Goal: Task Accomplishment & Management: Manage account settings

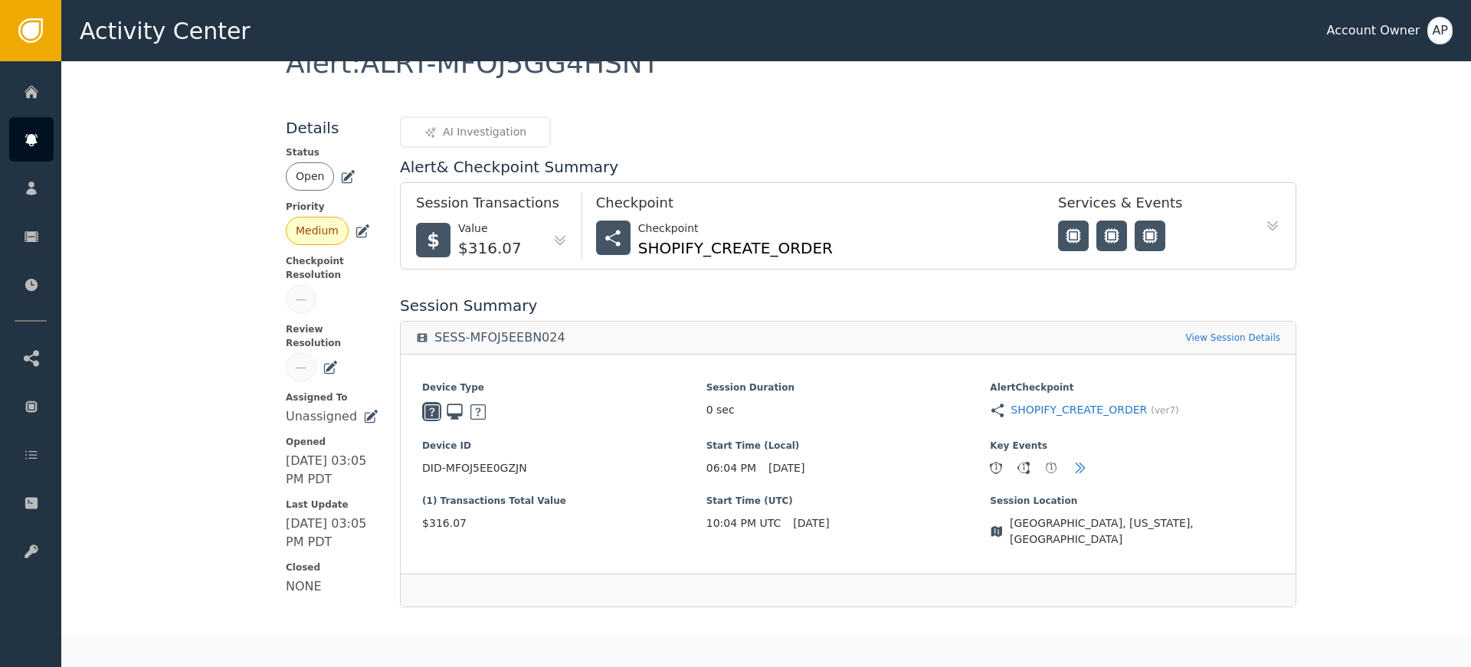
scroll to position [460, 0]
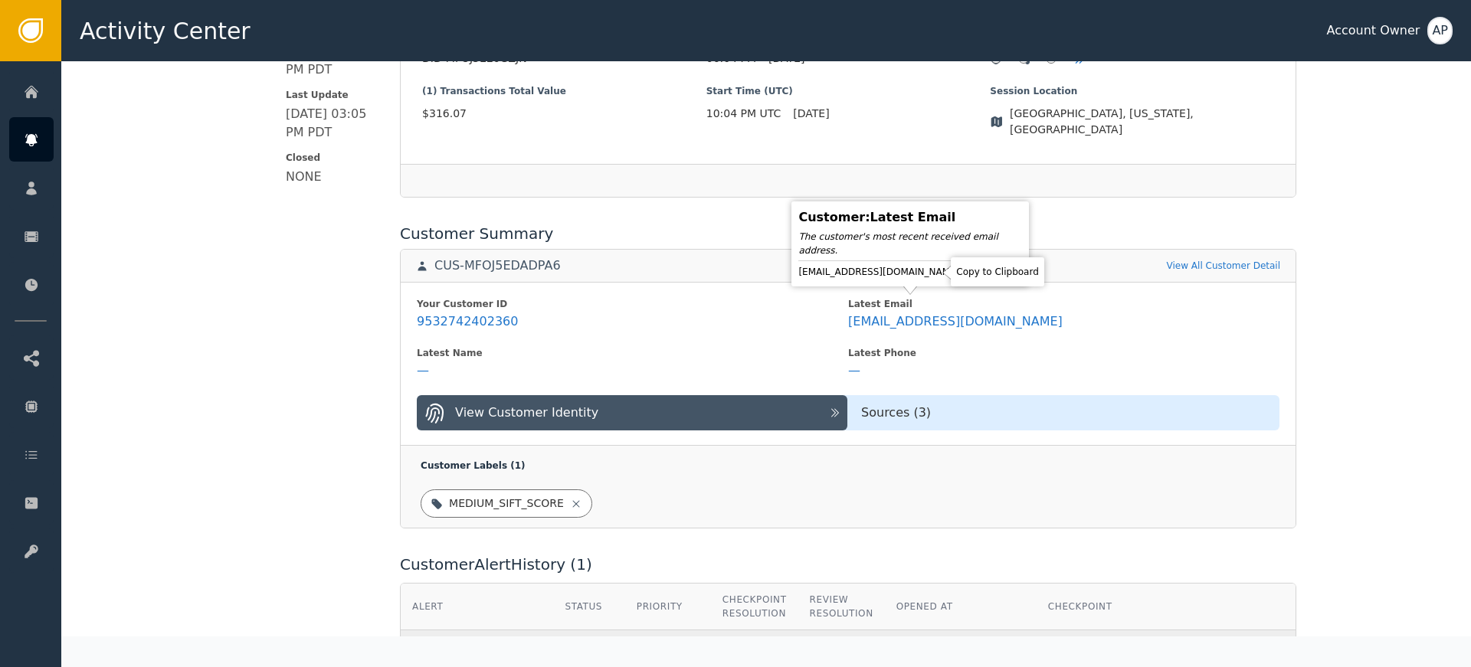
click at [965, 276] on icon at bounding box center [972, 271] width 15 height 15
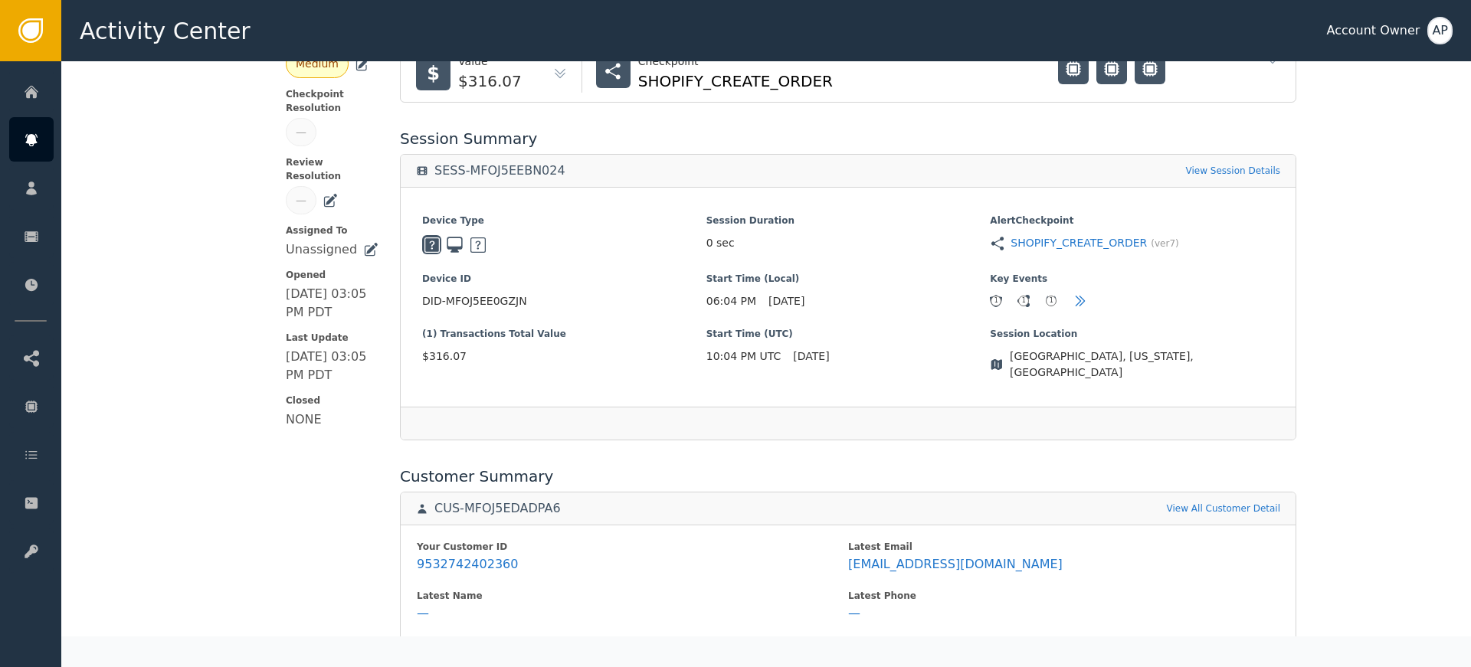
scroll to position [0, 0]
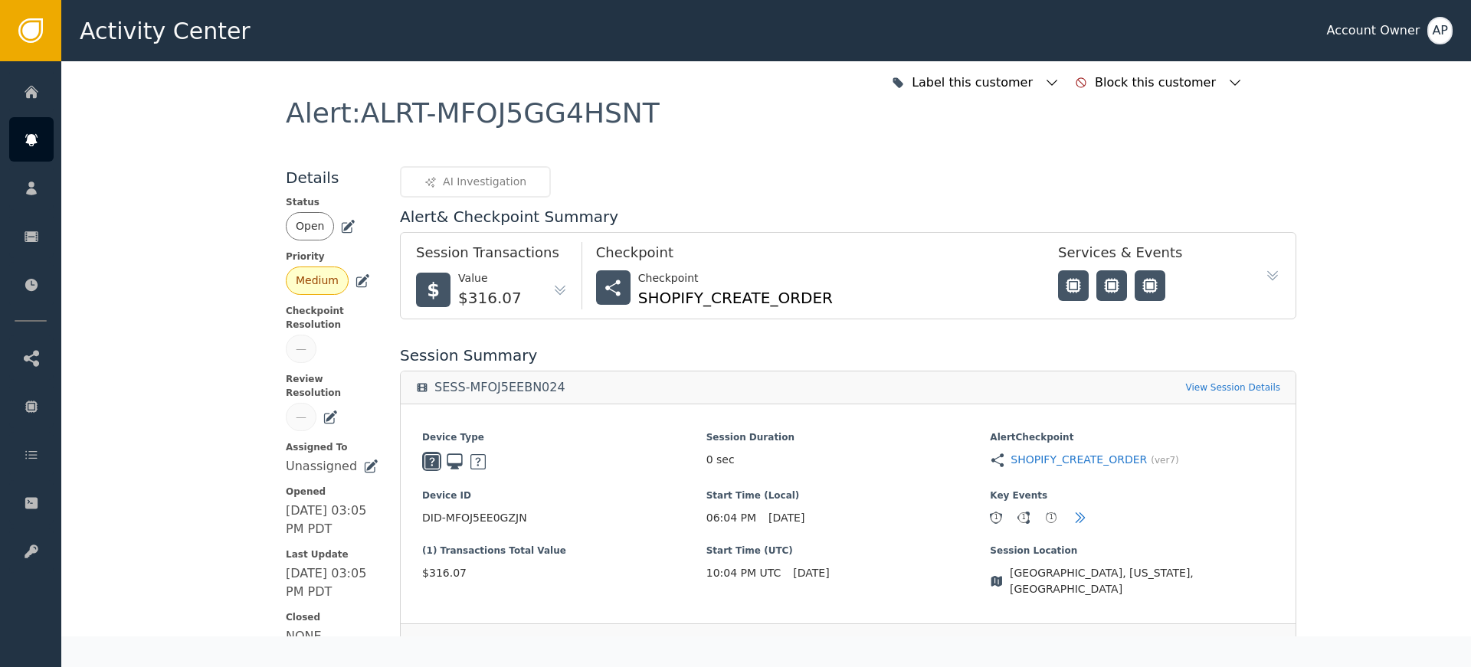
click at [355, 281] on icon at bounding box center [362, 280] width 15 height 15
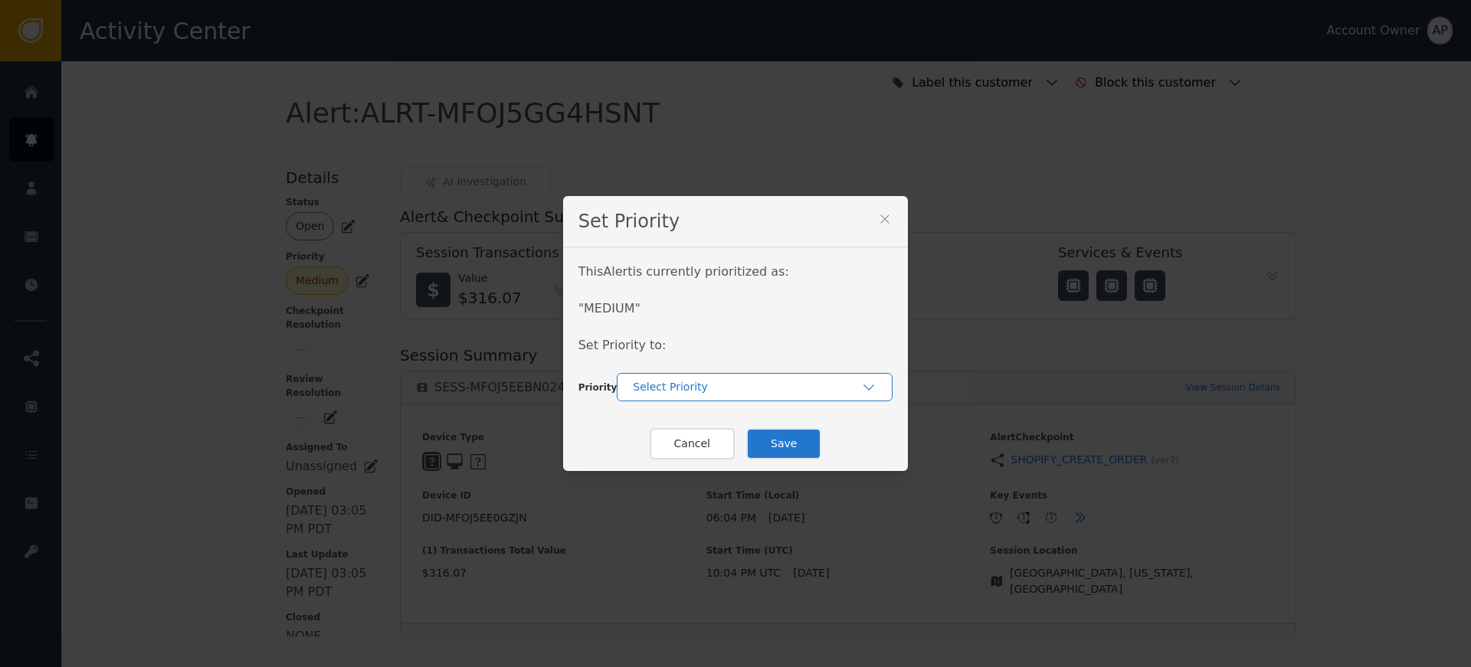
click at [666, 375] on div "Select Priority" at bounding box center [755, 387] width 276 height 28
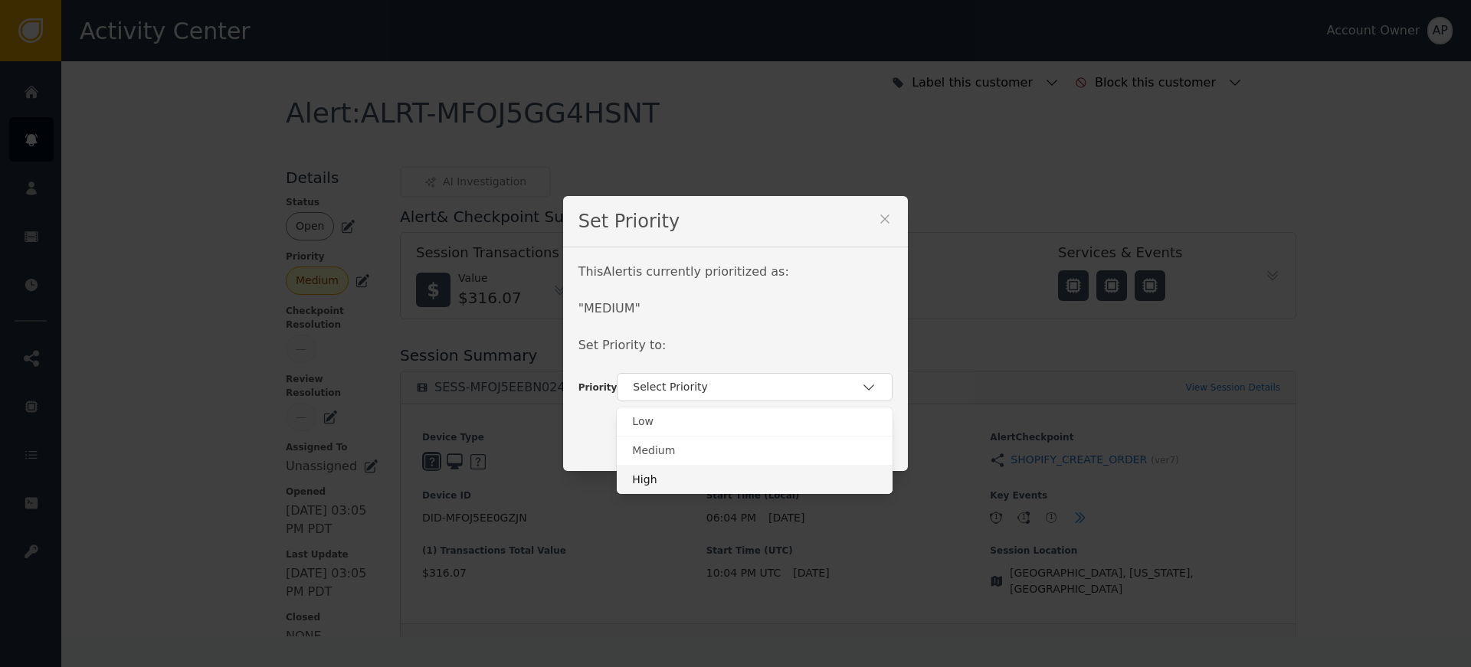
click at [668, 473] on div "High" at bounding box center [754, 480] width 245 height 16
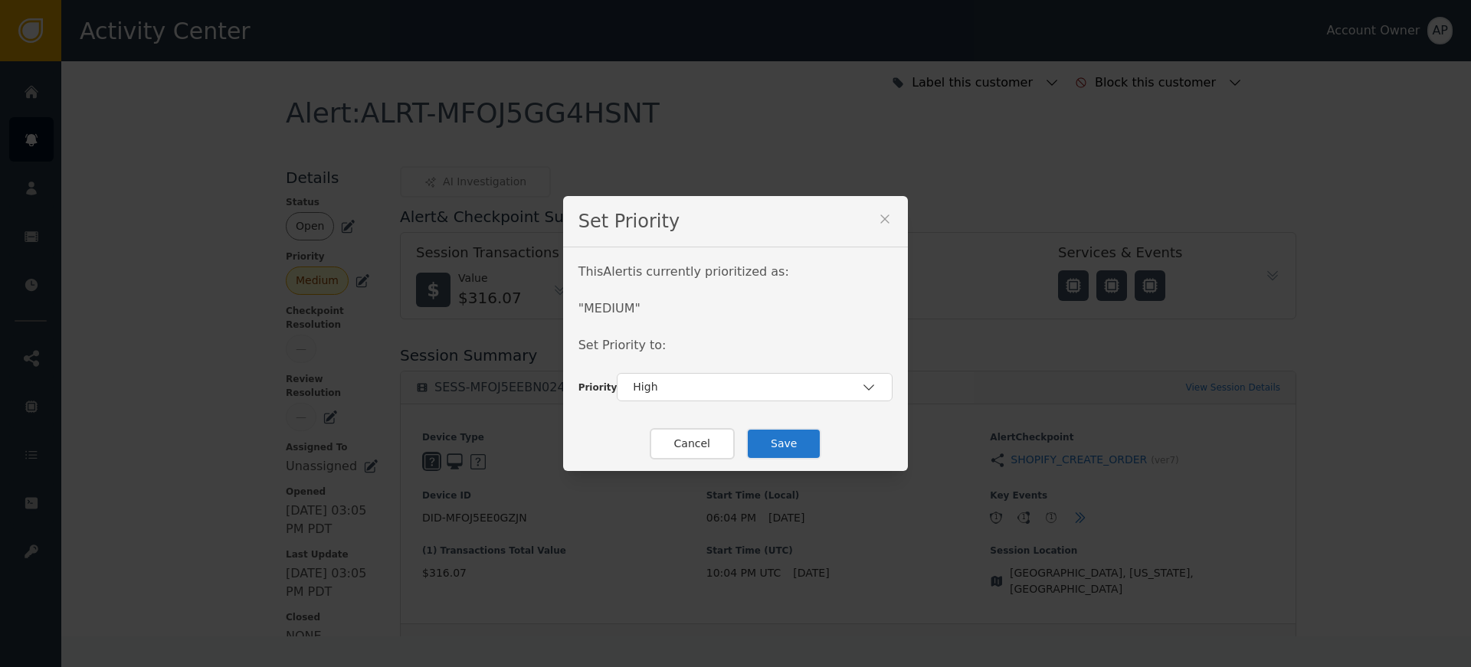
drag, startPoint x: 713, startPoint y: 442, endPoint x: 702, endPoint y: 446, distance: 11.4
click at [713, 444] on button "Cancel" at bounding box center [692, 443] width 85 height 31
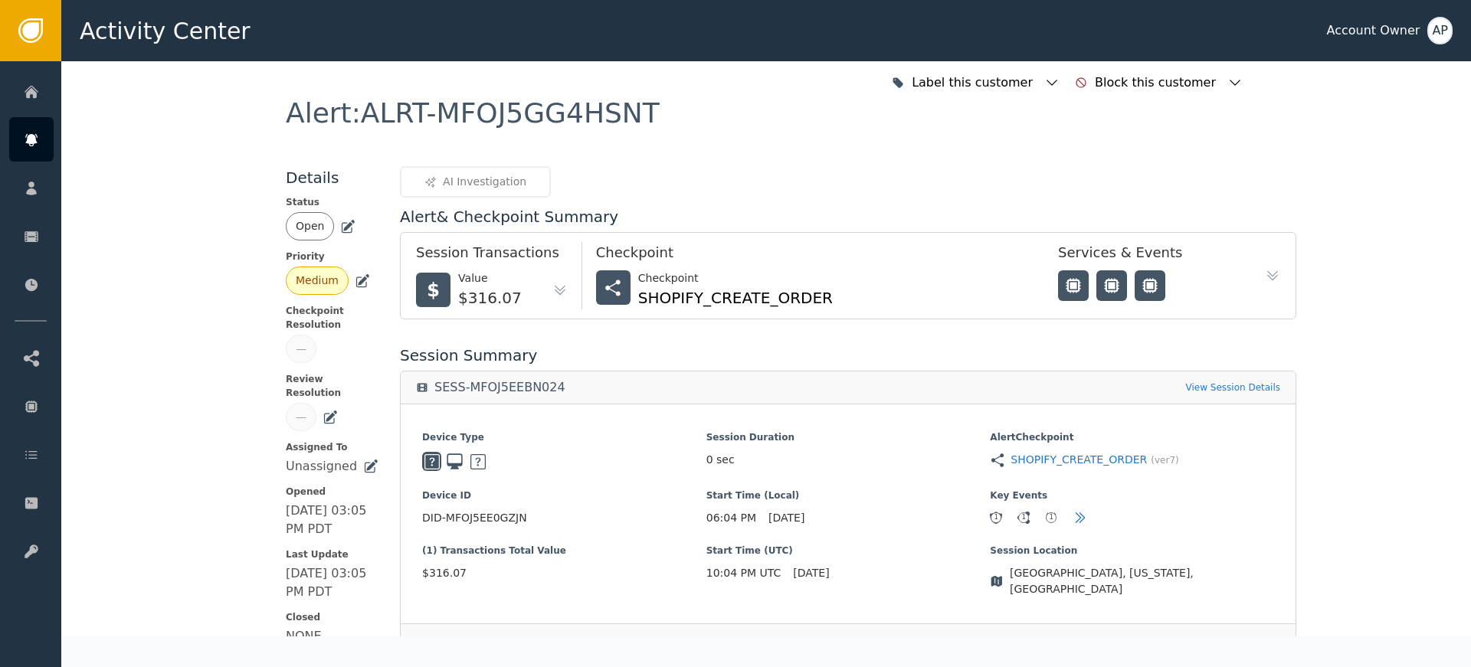
click at [326, 411] on icon at bounding box center [331, 416] width 11 height 11
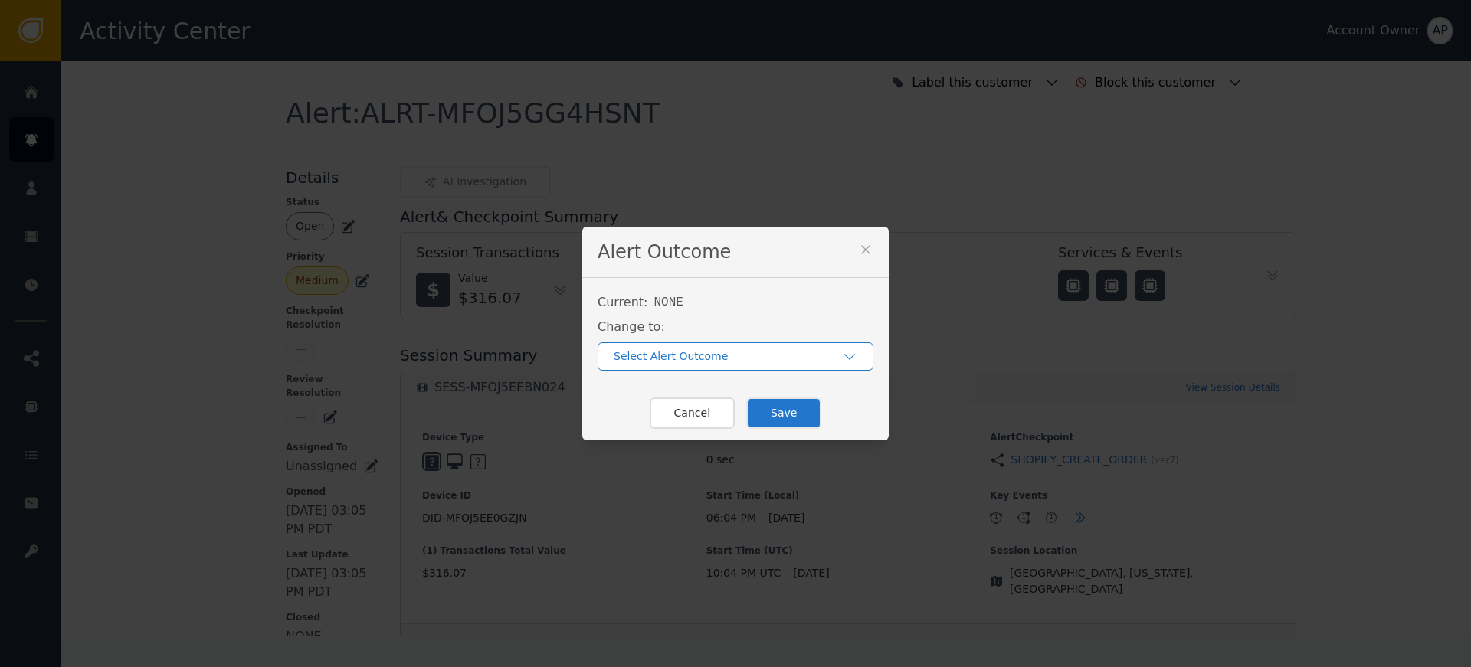
click at [664, 364] on div "Select Alert Outcome" at bounding box center [728, 357] width 228 height 16
click at [666, 395] on div "Positive" at bounding box center [735, 391] width 245 height 16
click at [804, 415] on button "Save" at bounding box center [783, 413] width 75 height 31
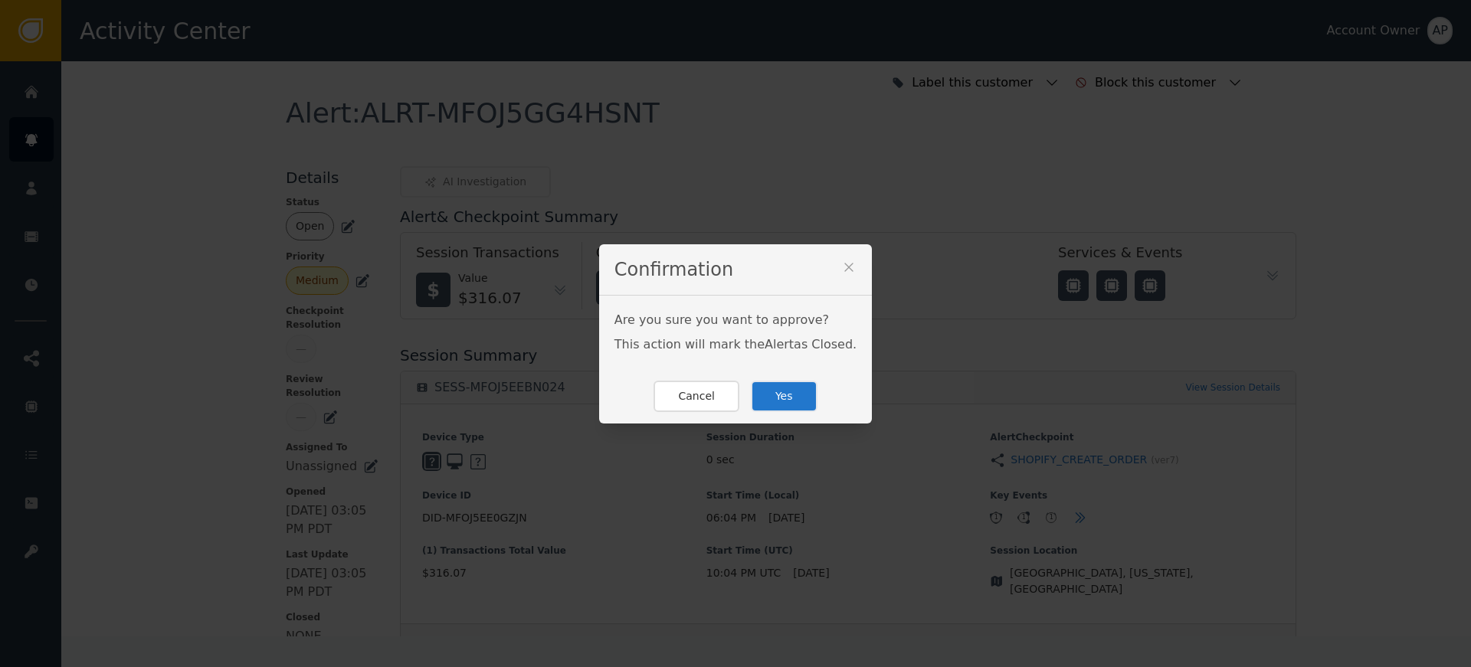
click at [789, 391] on button "Yes" at bounding box center [784, 396] width 67 height 31
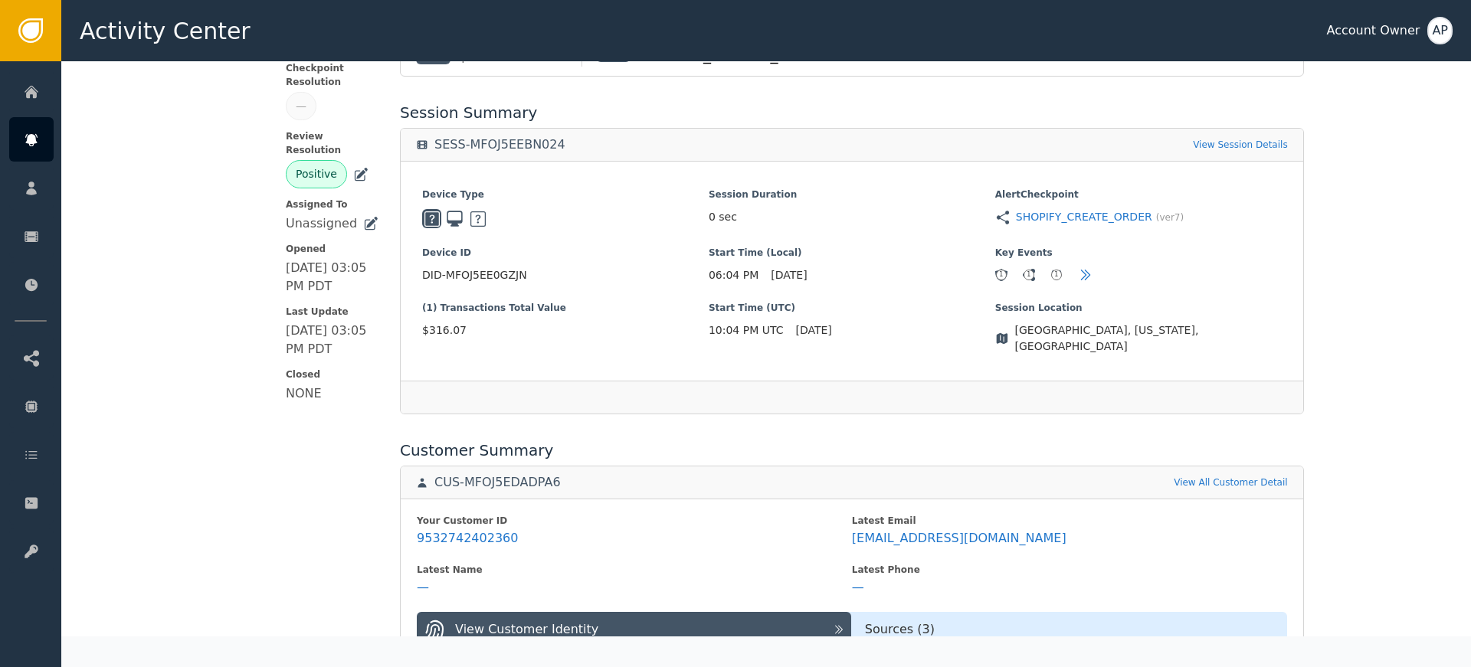
scroll to position [306, 0]
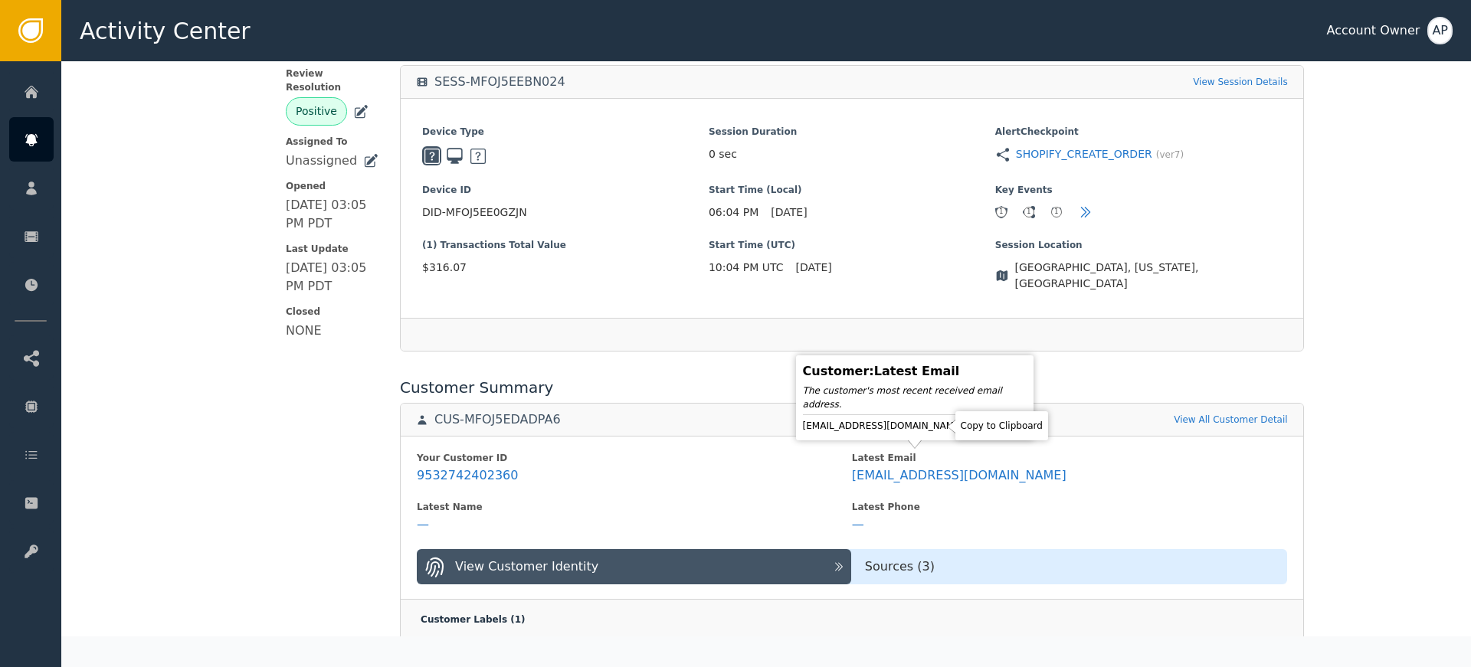
drag, startPoint x: 933, startPoint y: 423, endPoint x: 931, endPoint y: 415, distance: 8.0
click at [972, 423] on icon at bounding box center [977, 426] width 11 height 12
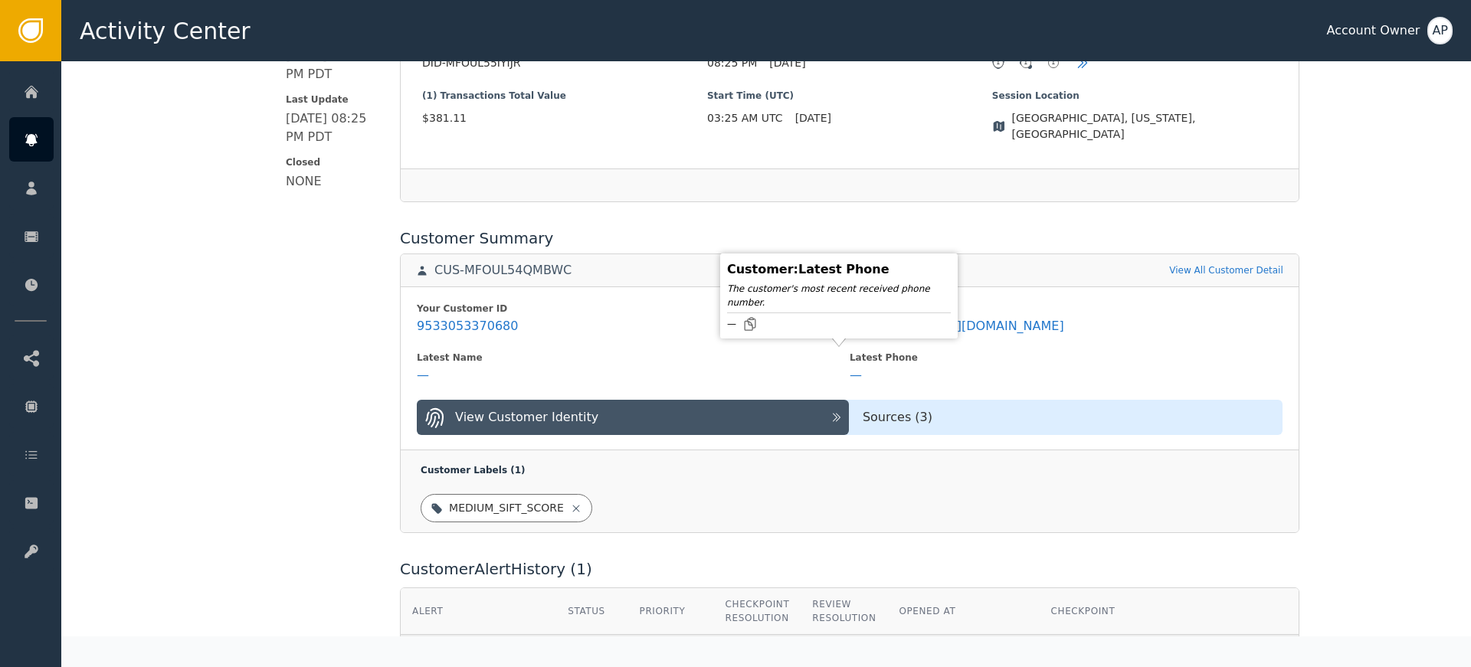
scroll to position [454, 0]
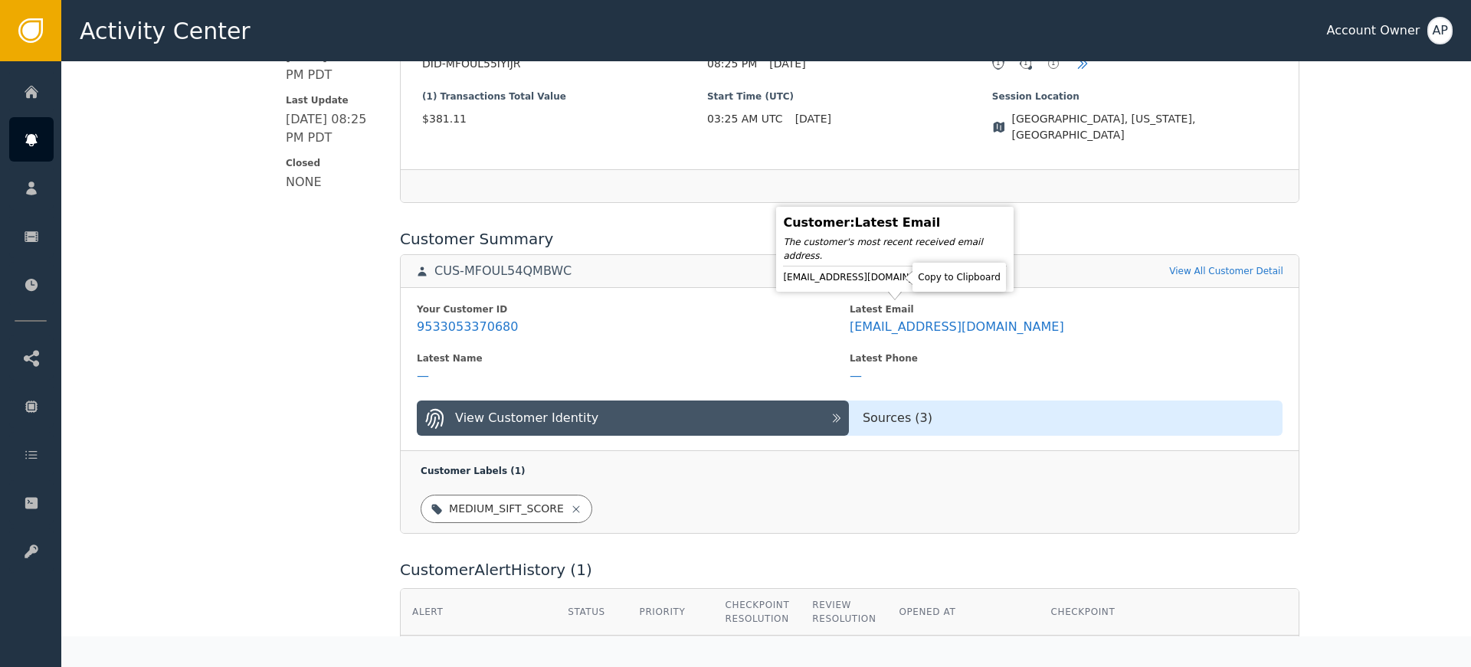
drag, startPoint x: 895, startPoint y: 280, endPoint x: 875, endPoint y: 248, distance: 37.2
click at [950, 280] on icon at bounding box center [957, 277] width 15 height 15
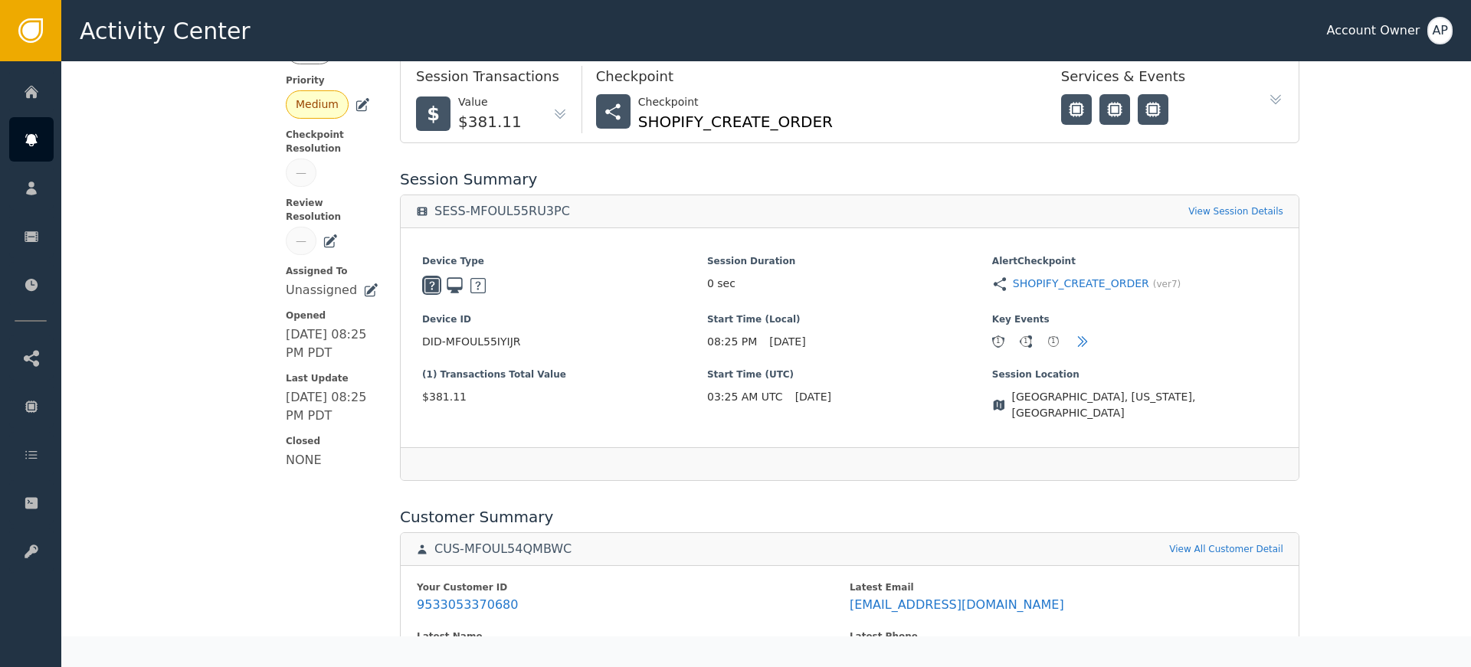
scroll to position [0, 0]
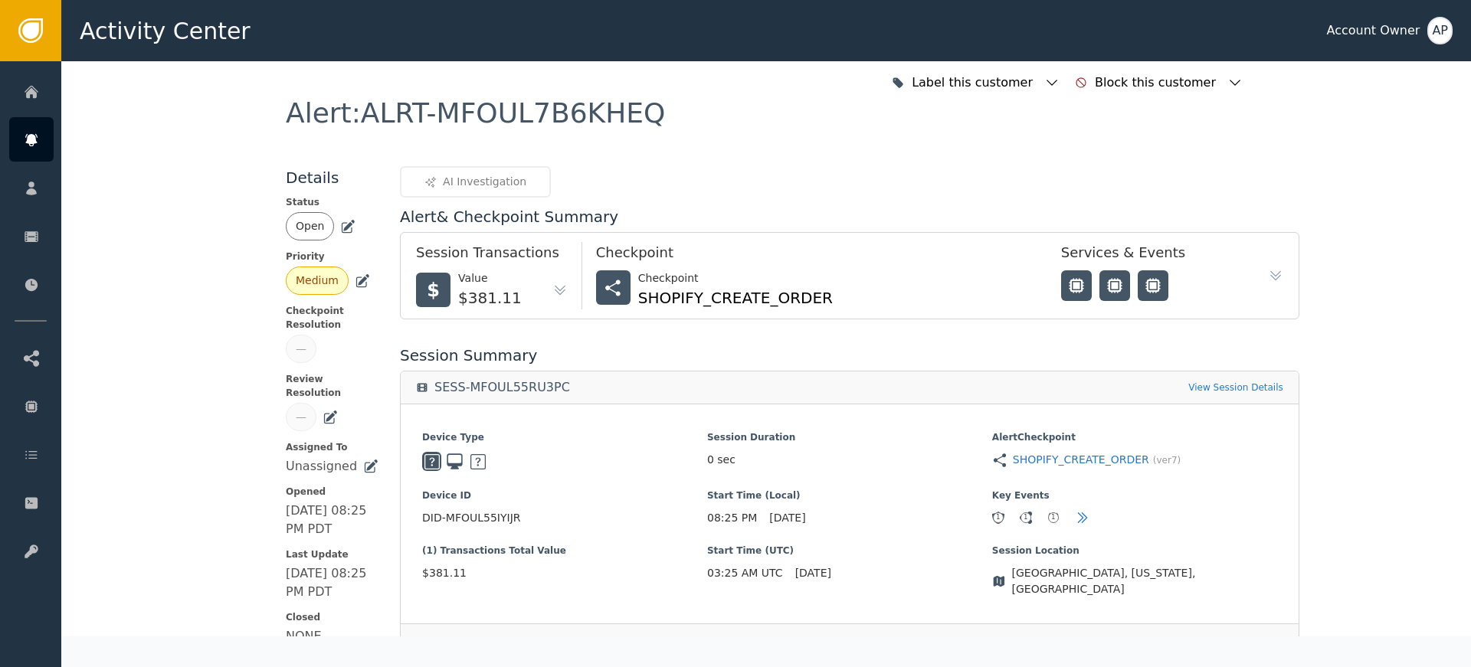
drag, startPoint x: 345, startPoint y: 224, endPoint x: 355, endPoint y: 237, distance: 16.9
click at [345, 224] on icon at bounding box center [347, 226] width 15 height 15
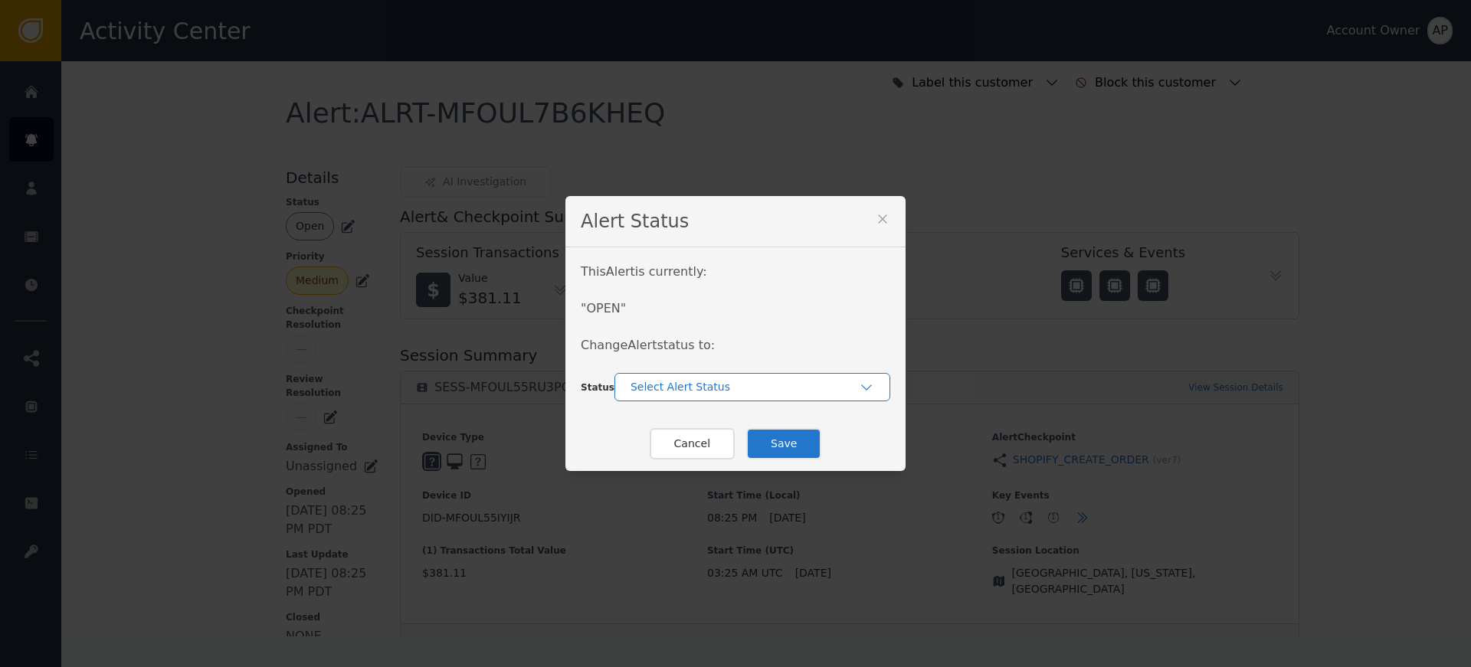
drag, startPoint x: 636, startPoint y: 384, endPoint x: 654, endPoint y: 391, distance: 19.9
click at [639, 384] on div "Select Alert Status" at bounding box center [744, 387] width 228 height 16
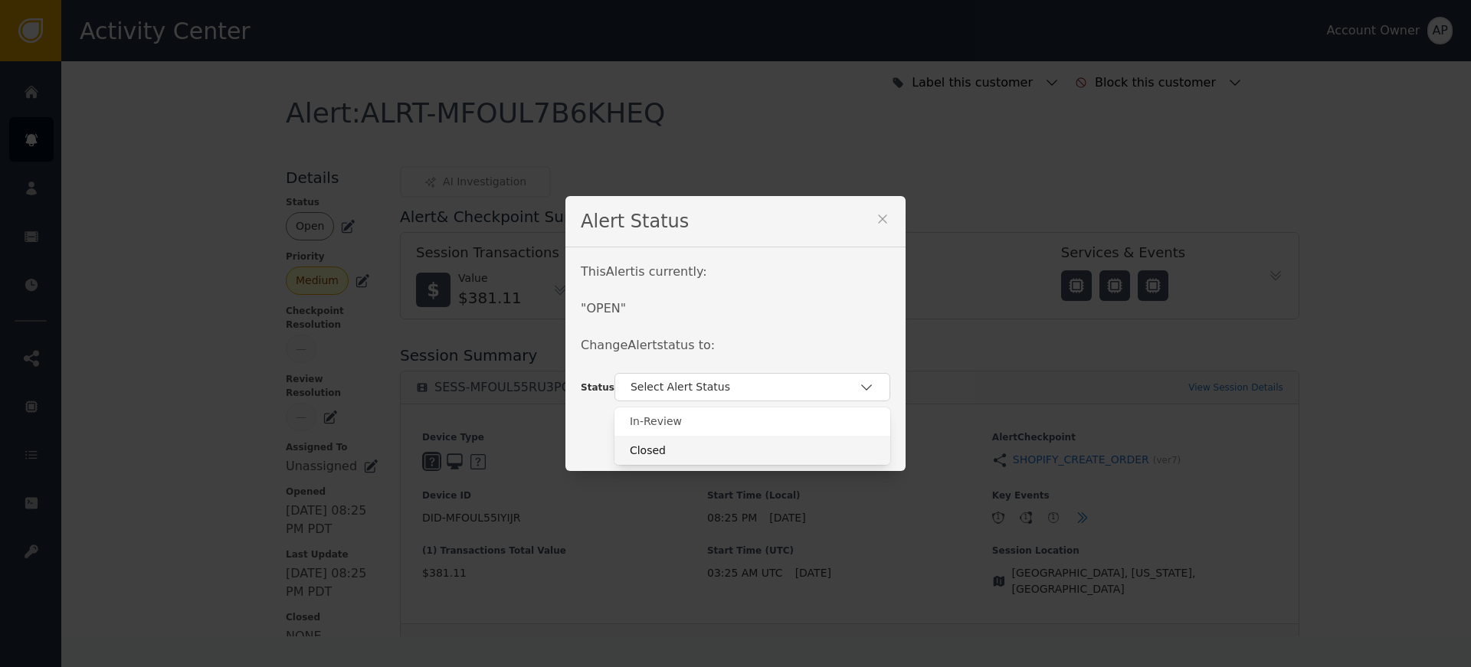
drag, startPoint x: 683, startPoint y: 443, endPoint x: 693, endPoint y: 444, distance: 10.1
click at [684, 443] on div "Closed" at bounding box center [752, 451] width 245 height 16
click at [773, 447] on button "Save" at bounding box center [783, 443] width 75 height 31
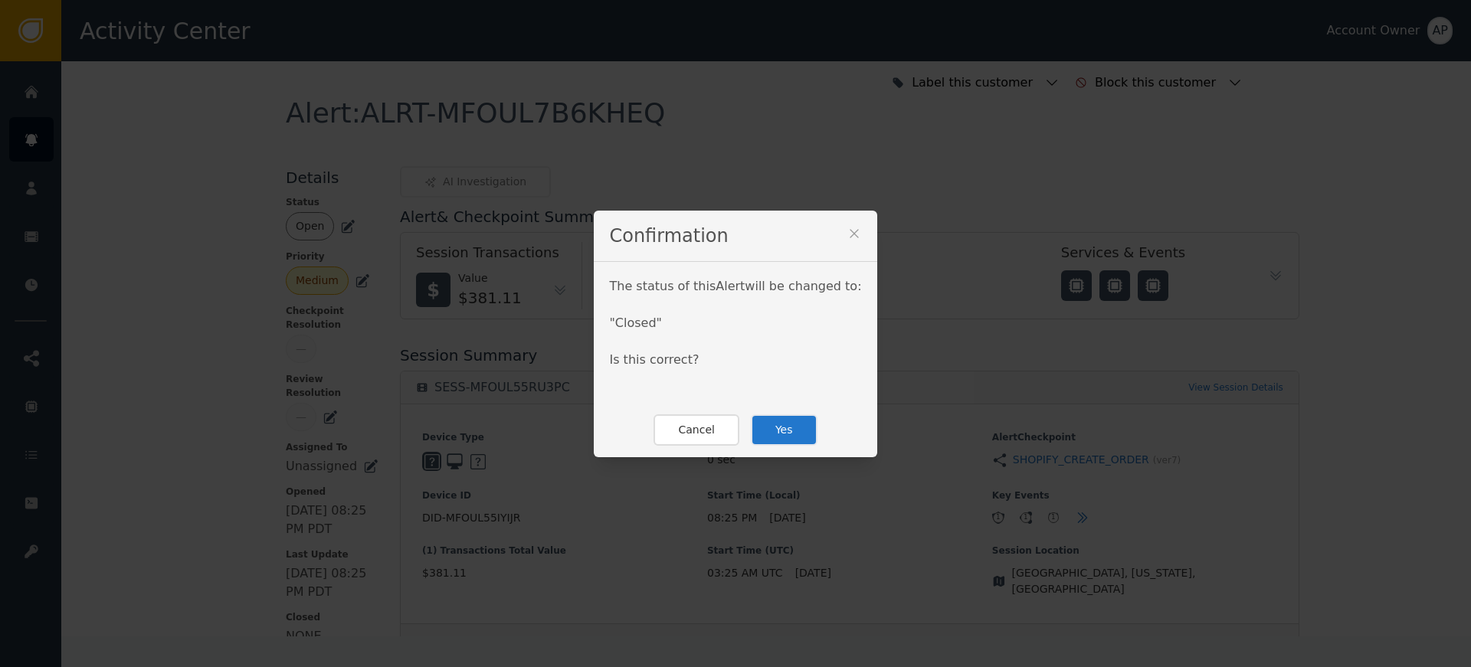
drag, startPoint x: 786, startPoint y: 433, endPoint x: 791, endPoint y: 444, distance: 11.7
click at [786, 431] on button "Yes" at bounding box center [784, 429] width 67 height 31
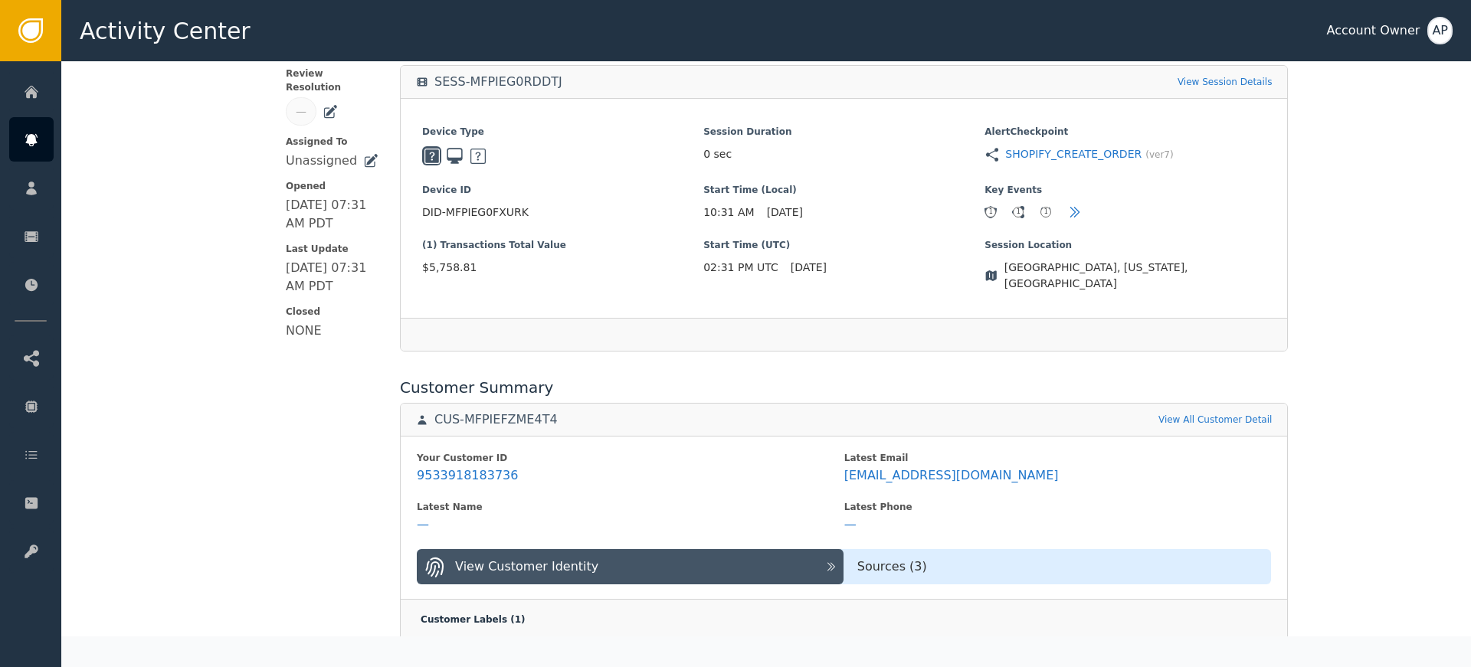
scroll to position [359, 0]
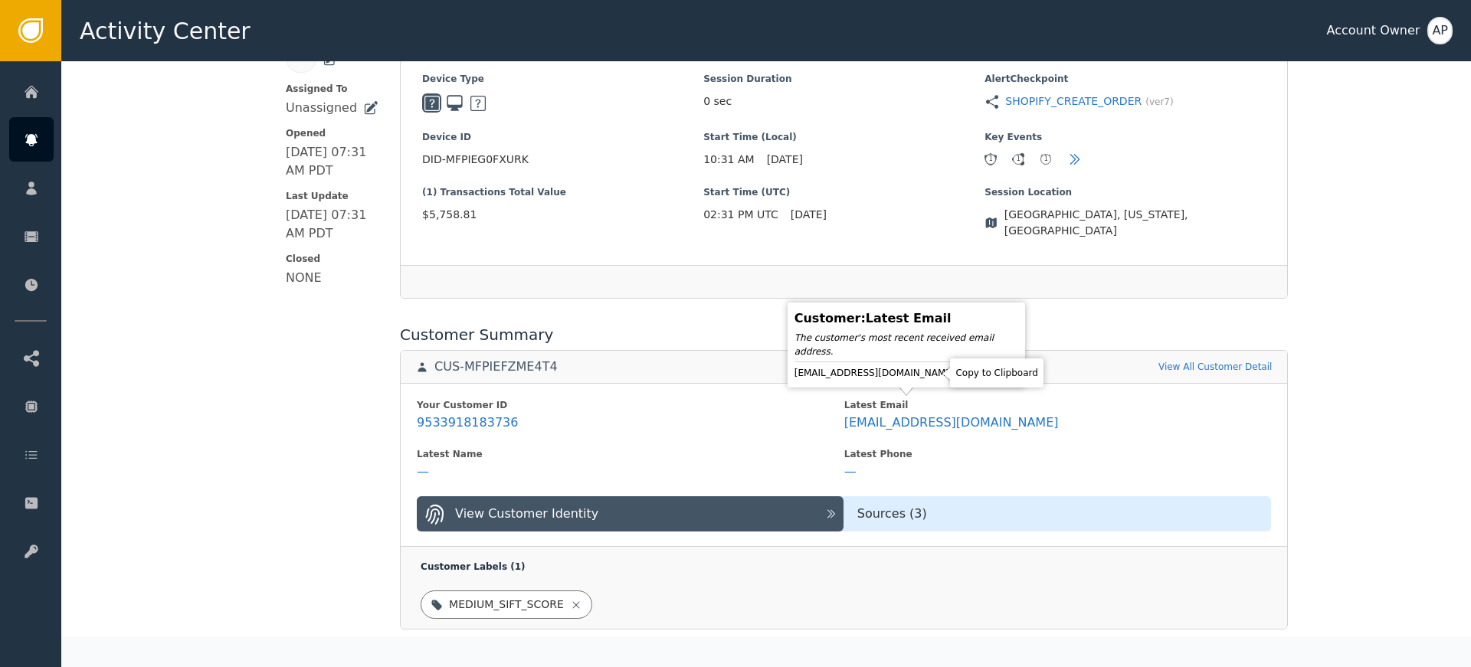
click at [964, 373] on icon at bounding box center [969, 373] width 11 height 12
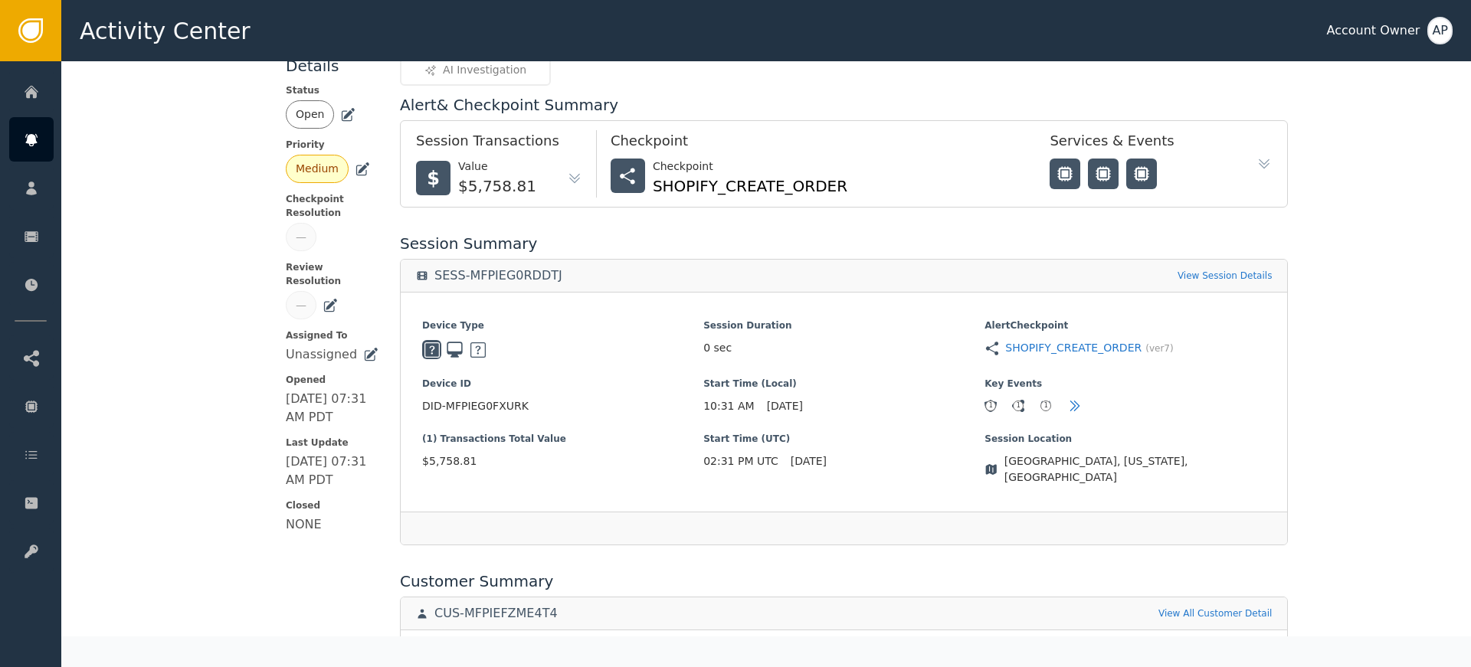
scroll to position [0, 0]
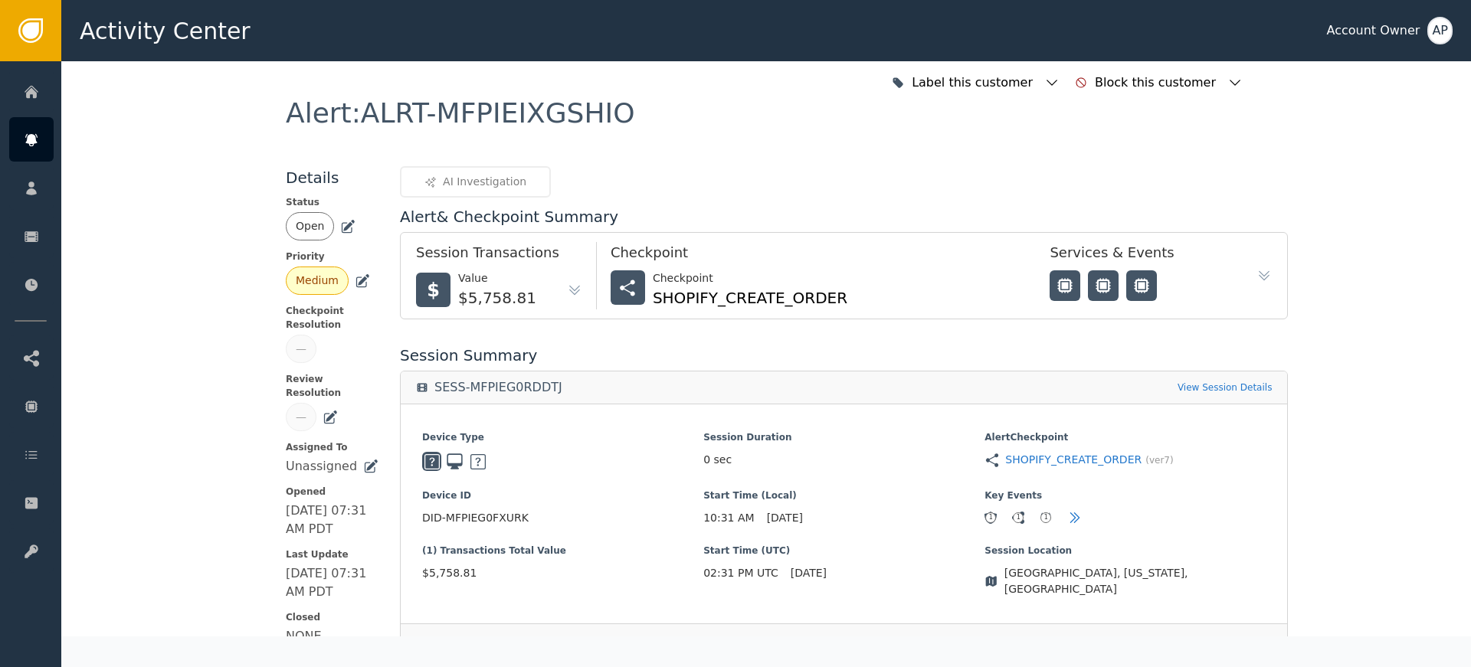
click at [340, 224] on icon at bounding box center [347, 226] width 15 height 15
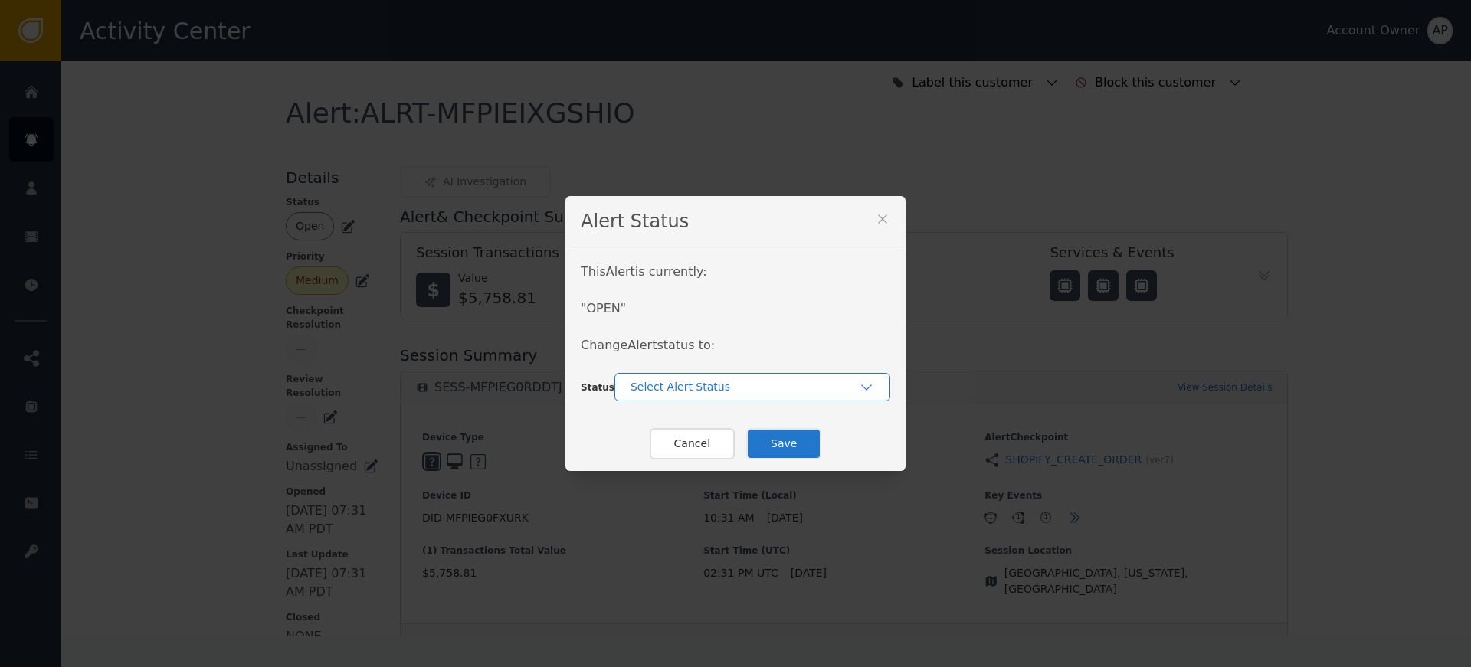
click at [707, 393] on div "Select Alert Status" at bounding box center [744, 387] width 228 height 16
click at [740, 427] on div "In-Review" at bounding box center [752, 422] width 245 height 16
drag, startPoint x: 708, startPoint y: 388, endPoint x: 715, endPoint y: 402, distance: 15.4
click at [709, 391] on div "In-Review" at bounding box center [744, 387] width 228 height 16
click at [725, 430] on div "In-Review" at bounding box center [752, 422] width 276 height 28
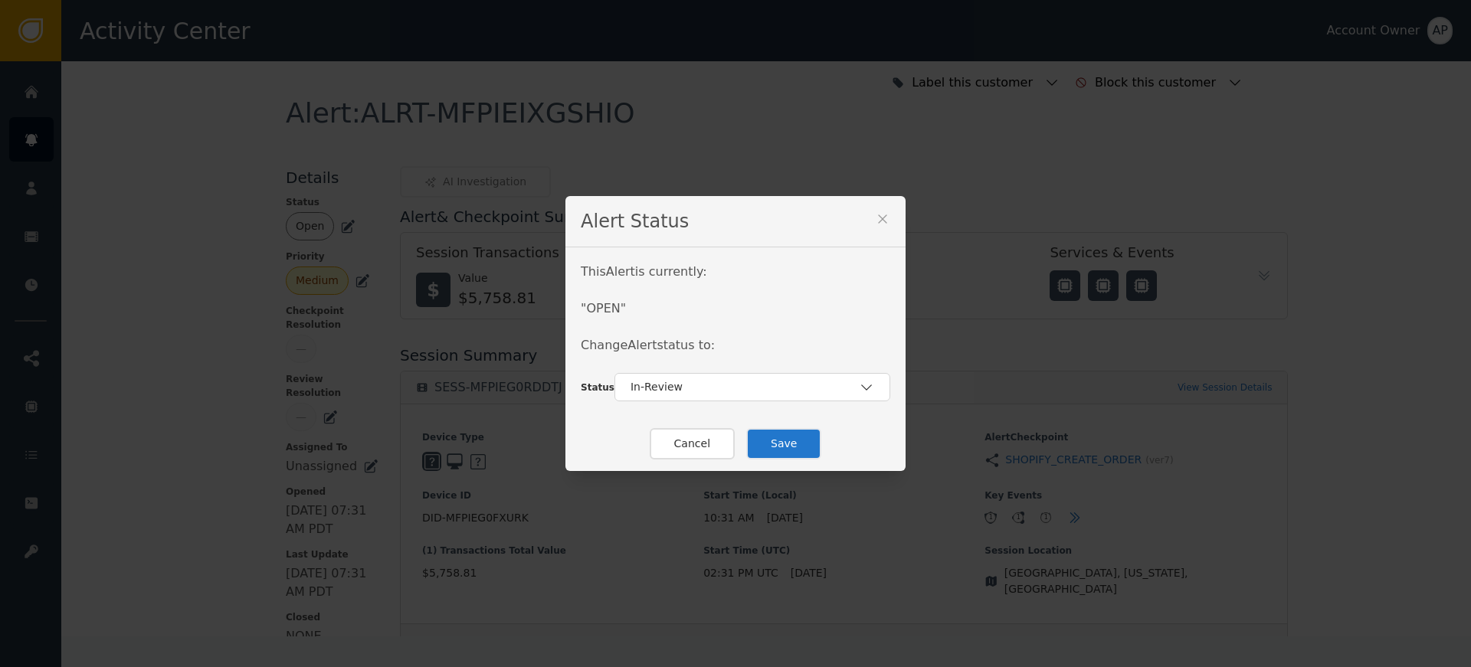
drag, startPoint x: 727, startPoint y: 388, endPoint x: 733, endPoint y: 404, distance: 17.2
click at [728, 390] on div "In-Review" at bounding box center [744, 387] width 228 height 16
click at [722, 439] on div "Closed" at bounding box center [752, 450] width 276 height 29
click at [791, 446] on button "Save" at bounding box center [783, 443] width 75 height 31
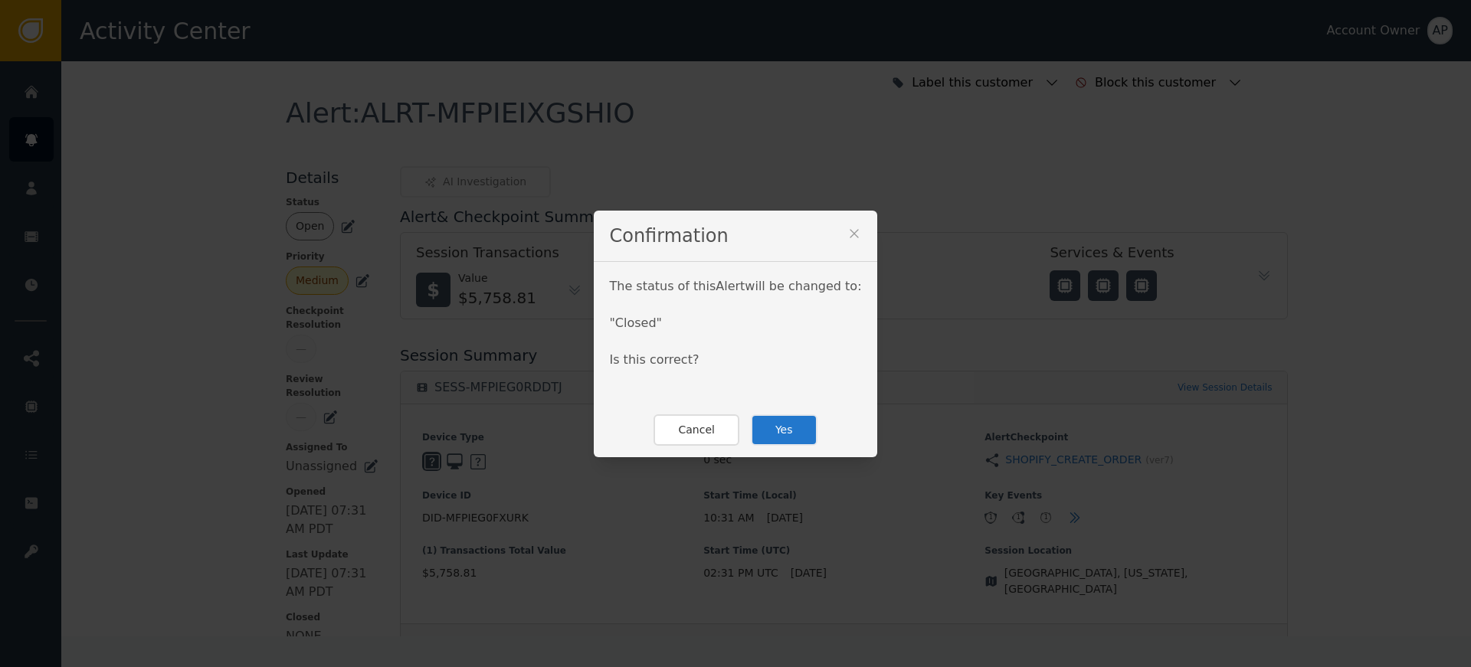
click at [774, 447] on div "Cancel Yes" at bounding box center [735, 430] width 283 height 54
click at [780, 437] on button "Yes" at bounding box center [784, 429] width 67 height 31
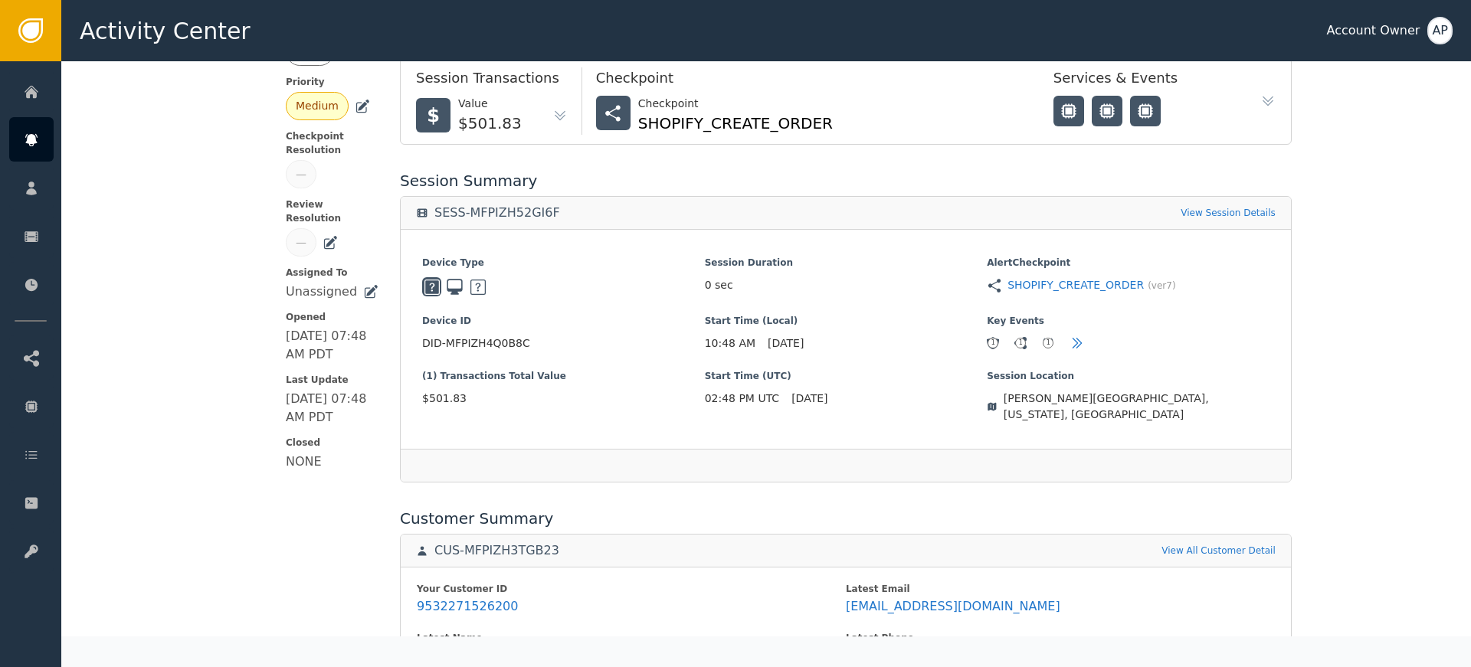
scroll to position [302, 0]
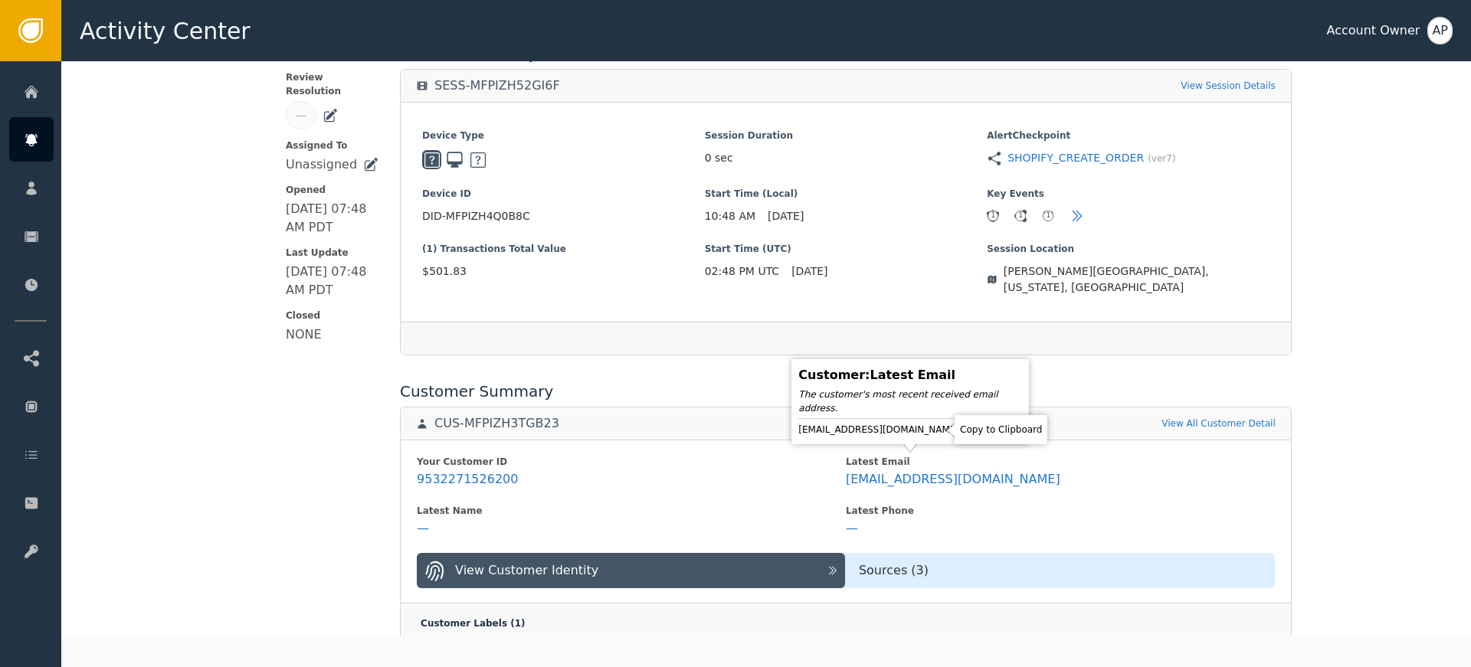
click at [965, 427] on icon at bounding box center [972, 429] width 15 height 15
click at [965, 424] on icon at bounding box center [972, 429] width 15 height 15
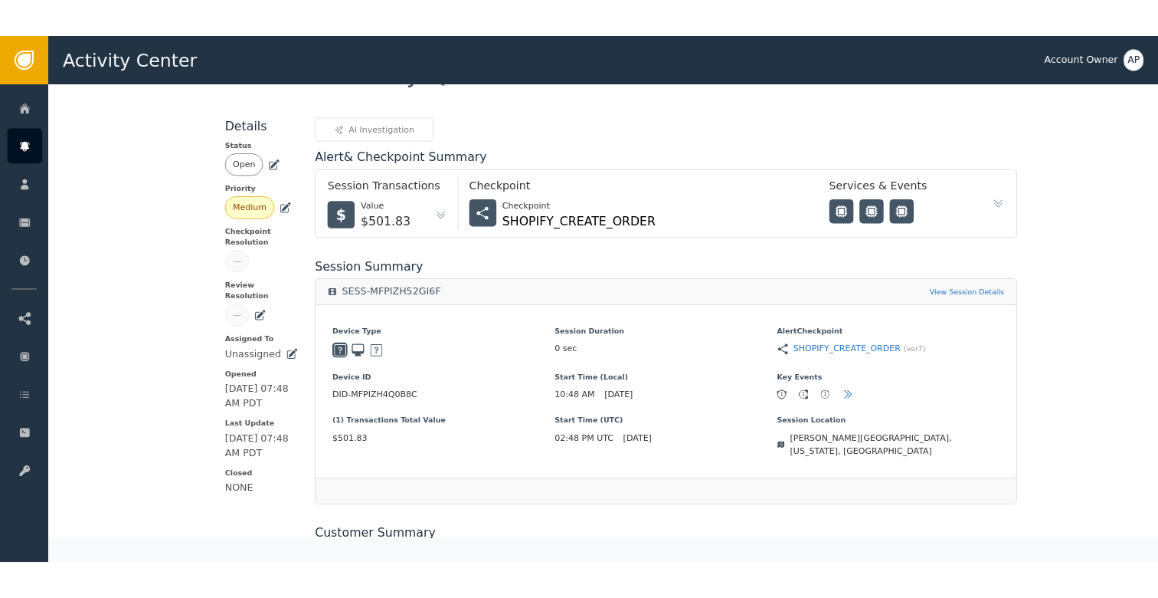
scroll to position [0, 0]
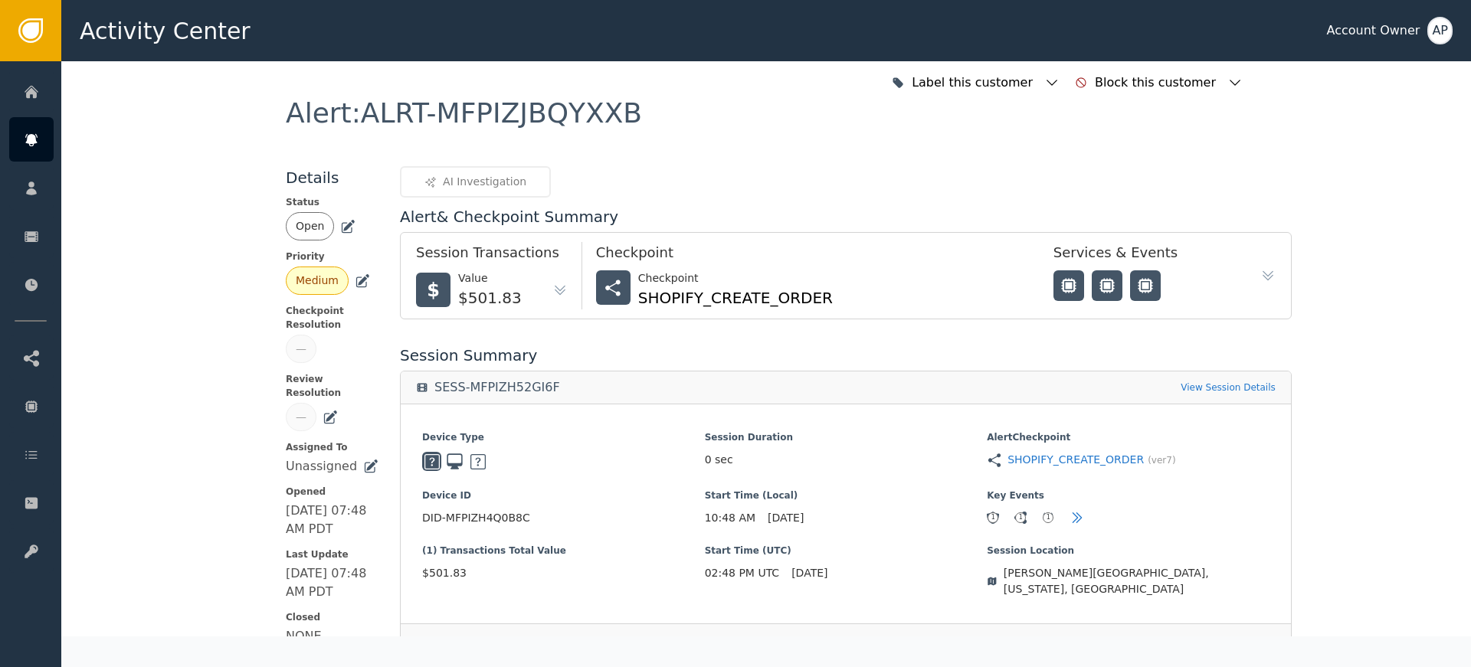
click at [342, 218] on div "Open" at bounding box center [332, 226] width 93 height 28
click at [343, 234] on div "Open" at bounding box center [332, 226] width 93 height 28
click at [342, 229] on icon at bounding box center [347, 226] width 15 height 15
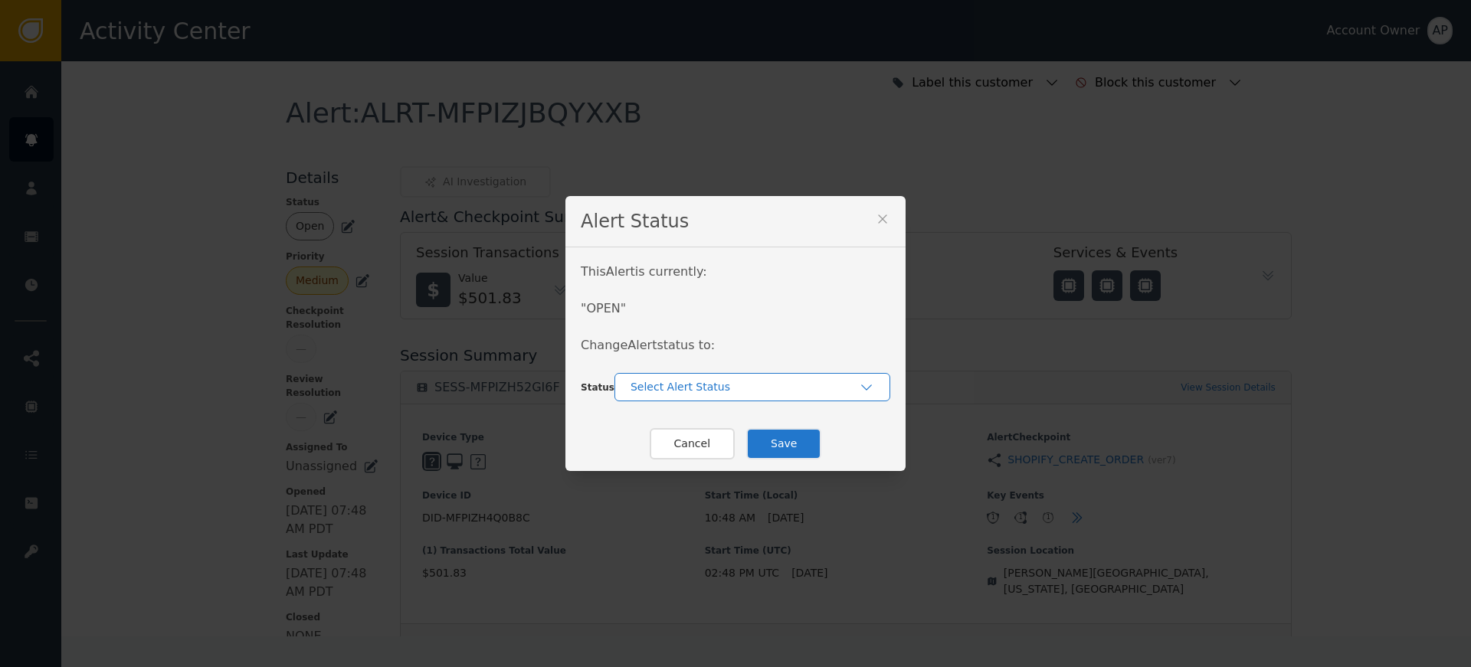
drag, startPoint x: 697, startPoint y: 382, endPoint x: 712, endPoint y: 395, distance: 19.5
click at [698, 382] on div "Select Alert Status" at bounding box center [744, 387] width 228 height 16
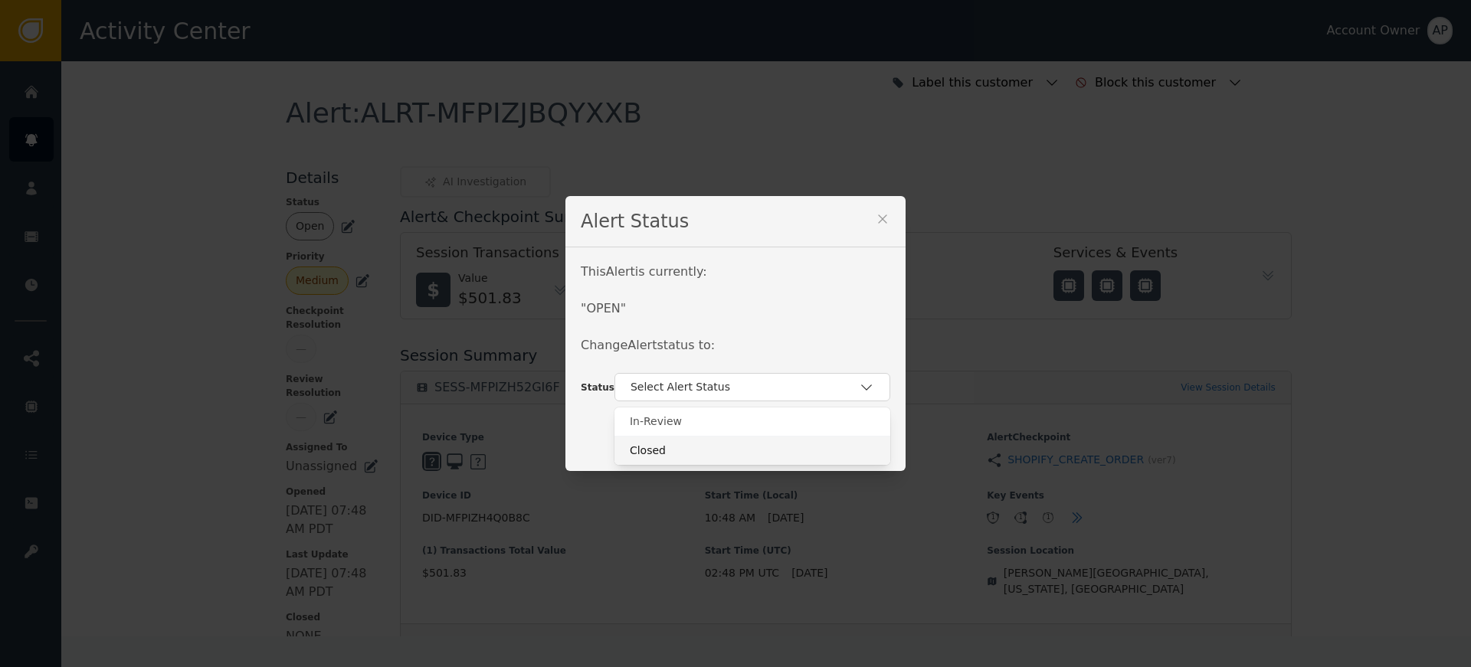
drag, startPoint x: 725, startPoint y: 450, endPoint x: 745, endPoint y: 449, distance: 20.0
click at [726, 450] on div "Closed" at bounding box center [752, 451] width 245 height 16
click at [800, 441] on button "Save" at bounding box center [783, 443] width 75 height 31
